Goal: Find specific page/section: Find specific page/section

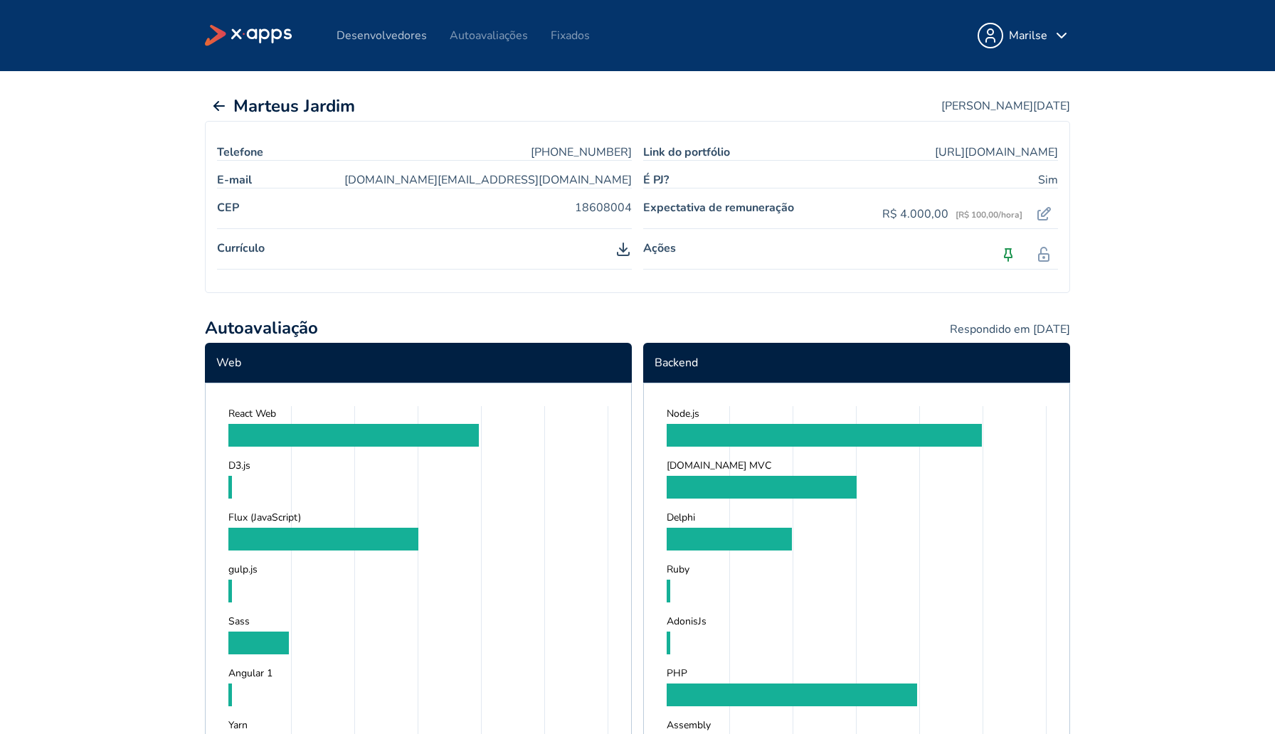
click at [357, 28] on link "Desenvolvedores" at bounding box center [382, 36] width 90 height 16
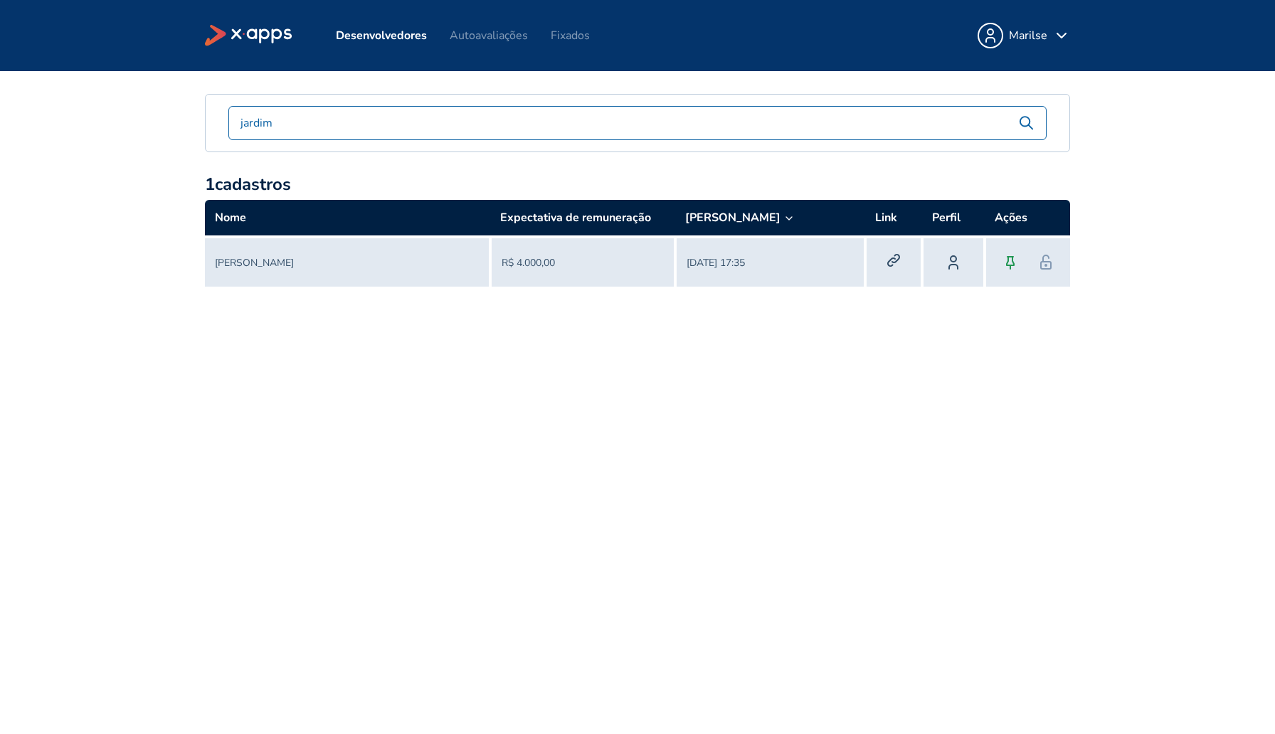
click at [431, 130] on input "jardim" at bounding box center [623, 123] width 789 height 17
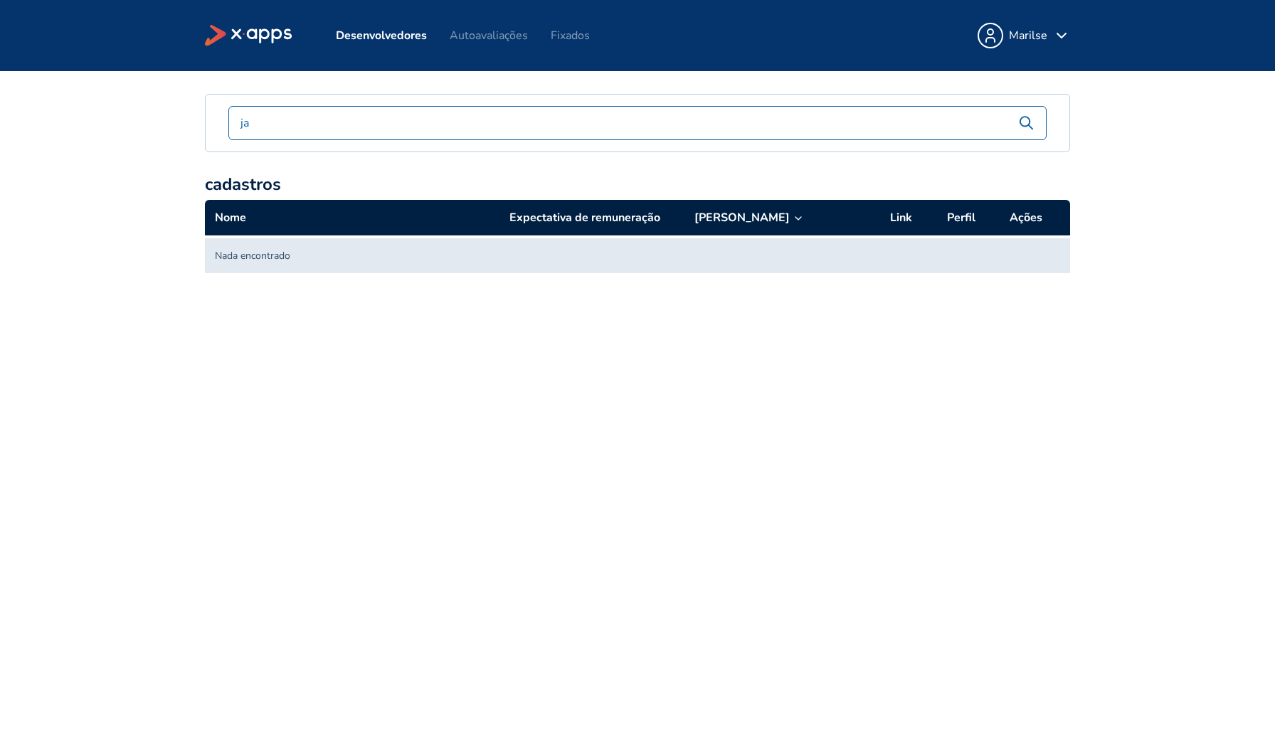
type input "j"
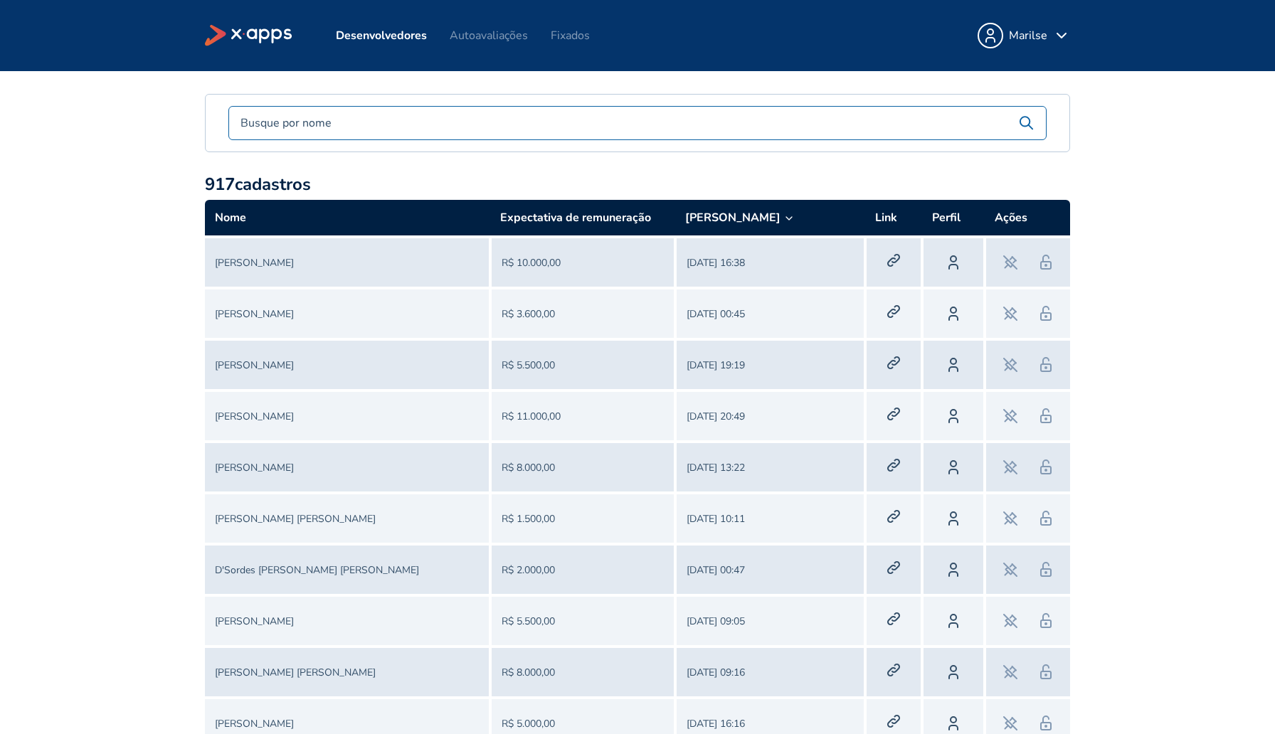
click at [258, 263] on link "[PERSON_NAME]" at bounding box center [254, 263] width 79 height 14
click at [894, 258] on icon at bounding box center [891, 262] width 7 height 8
